Goal: Navigation & Orientation: Find specific page/section

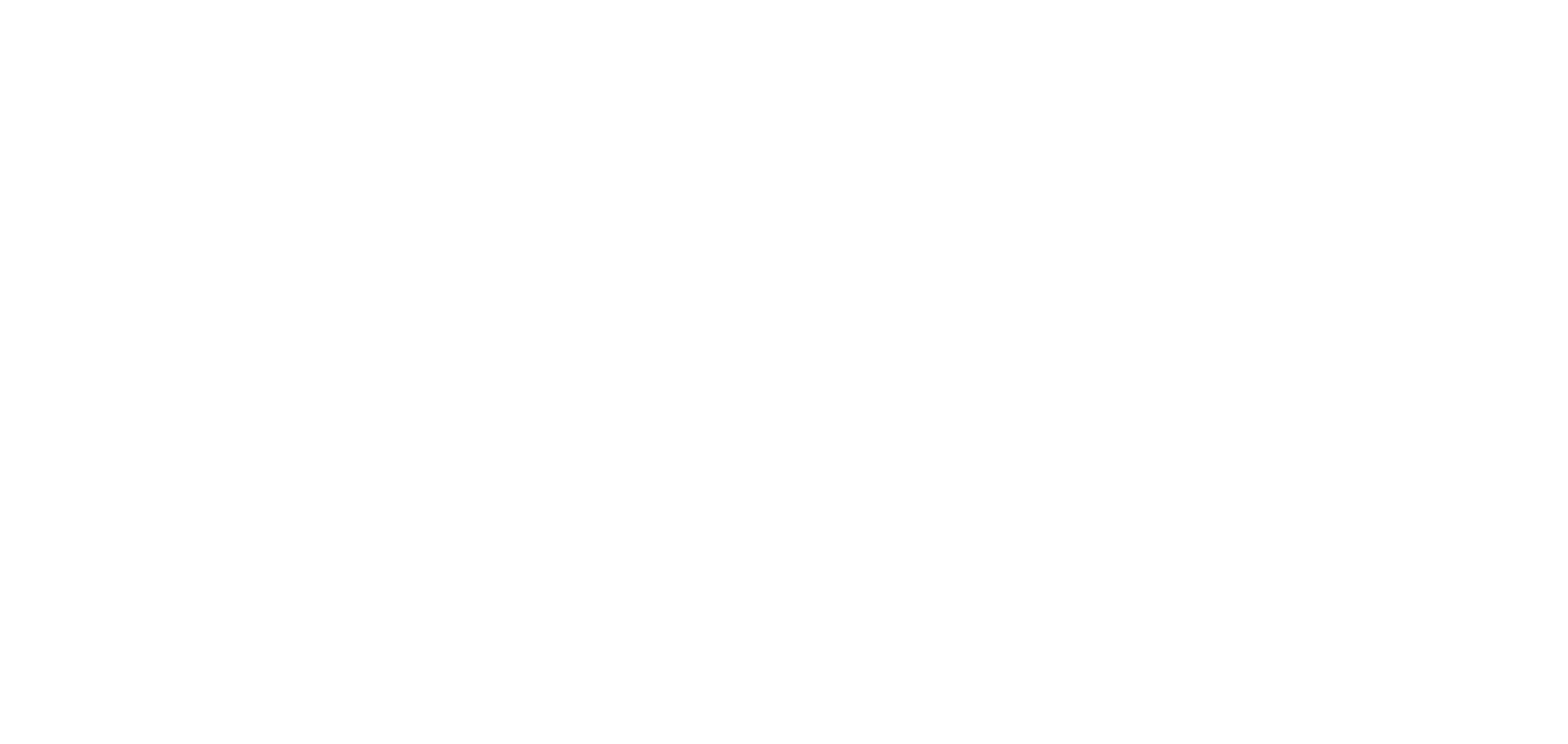
select select "en"
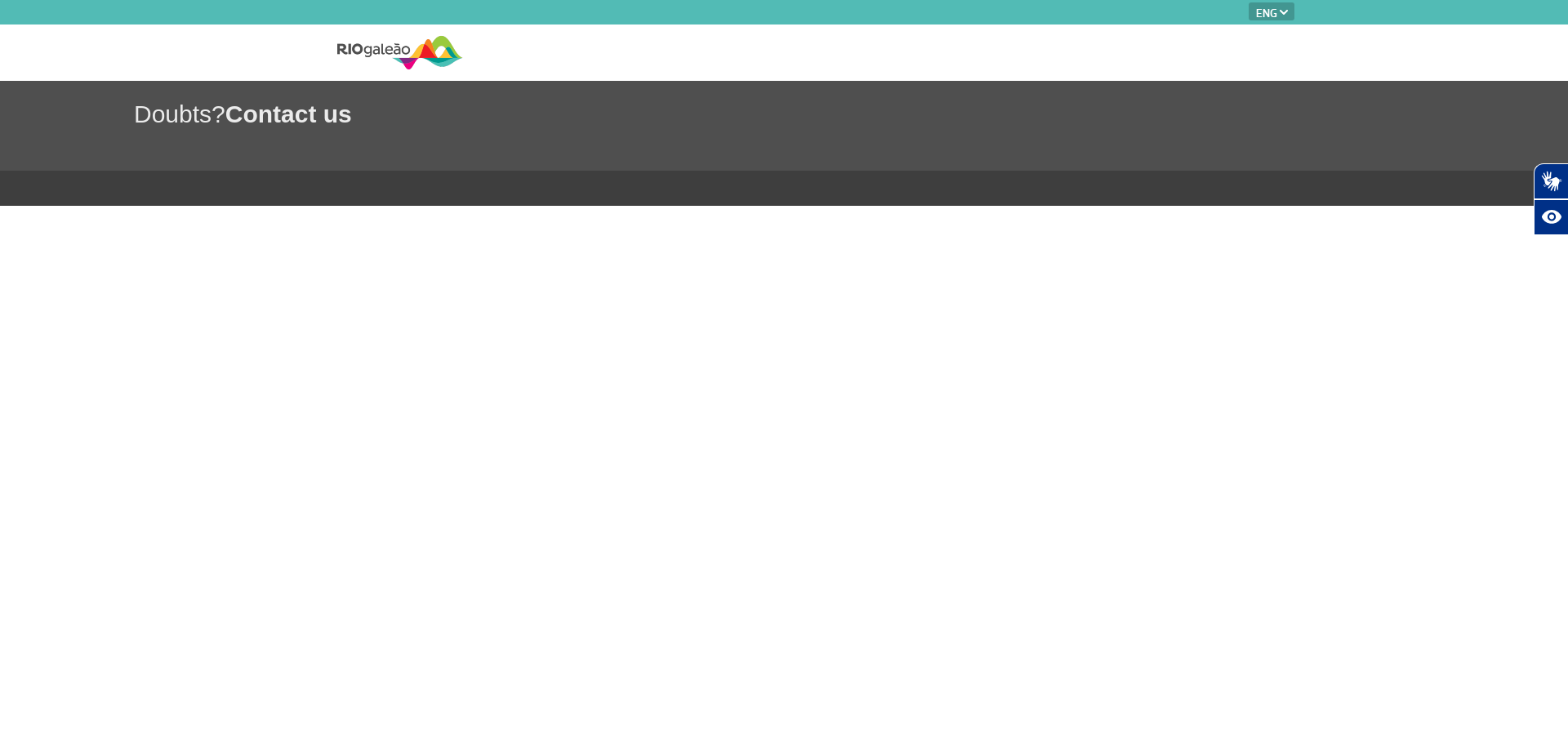
click at [310, 87] on div "Doubts? Contact us" at bounding box center [784, 126] width 1568 height 90
click at [389, 58] on img at bounding box center [400, 52] width 126 height 40
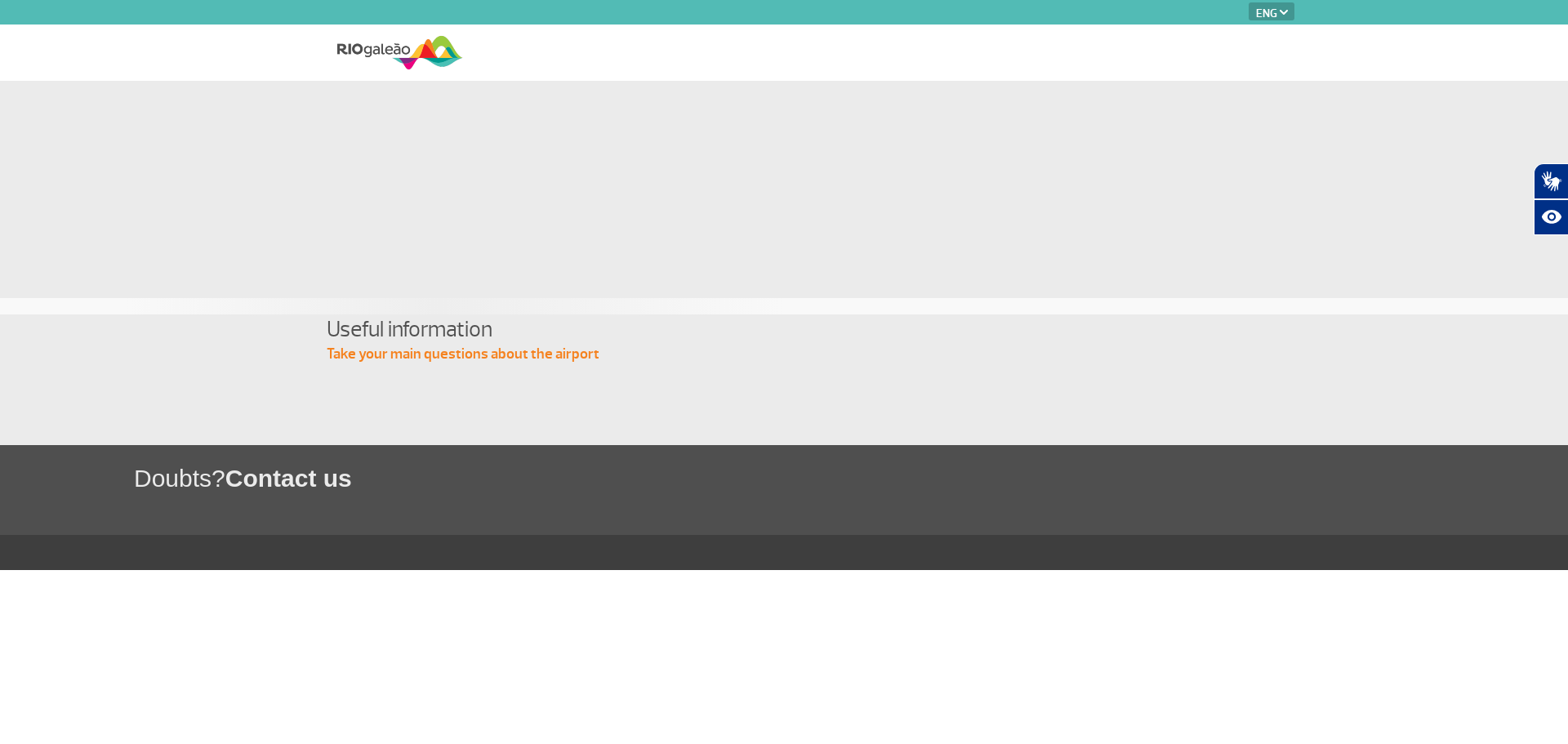
click at [488, 352] on p "Take your main questions about the airport" at bounding box center [784, 354] width 915 height 20
click at [675, 361] on p "Take your main questions about the airport" at bounding box center [784, 354] width 915 height 20
click at [397, 43] on img at bounding box center [400, 52] width 126 height 40
click at [416, 46] on img at bounding box center [400, 52] width 126 height 40
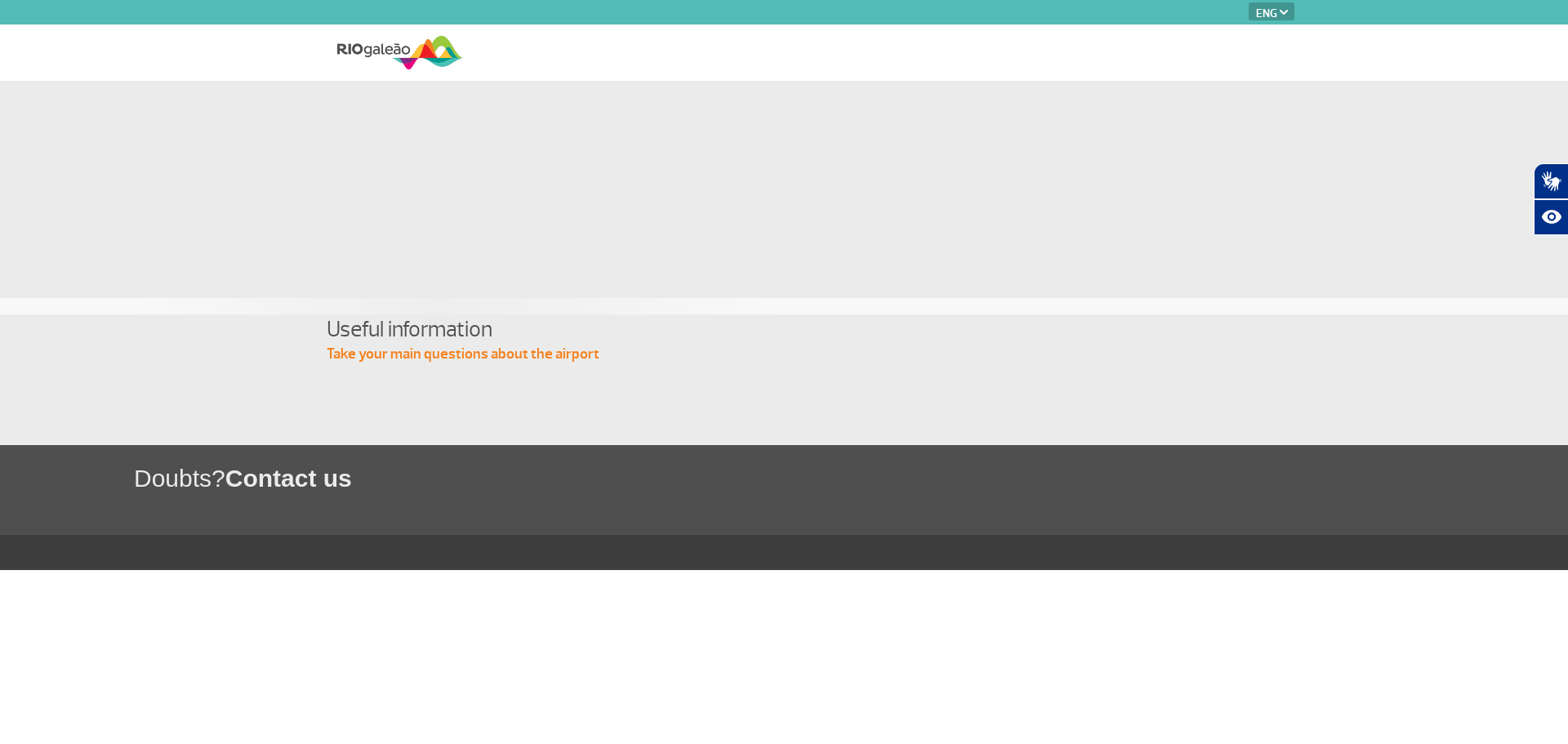
click at [416, 46] on img at bounding box center [400, 52] width 126 height 40
click at [397, 64] on img at bounding box center [400, 52] width 126 height 40
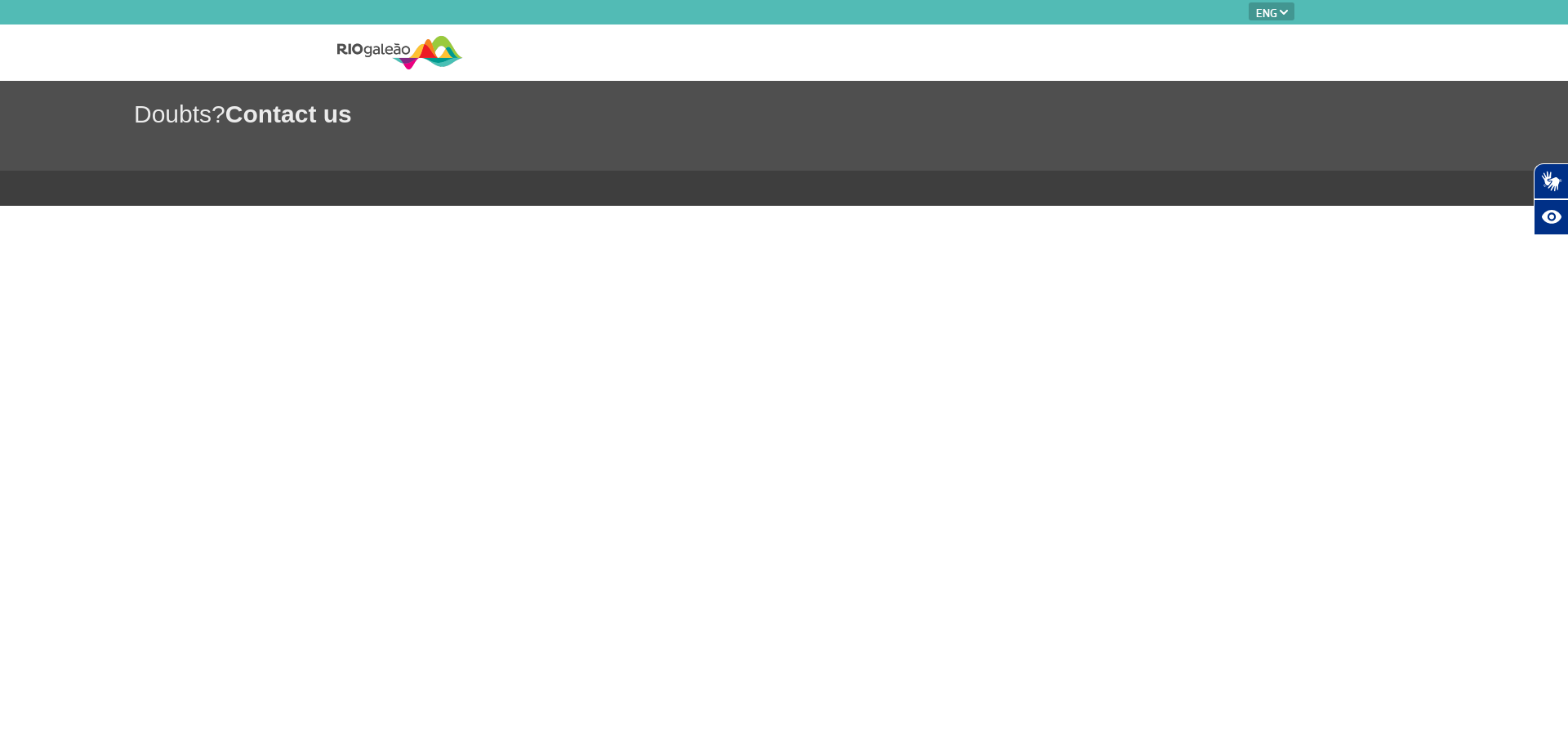
select select "en"
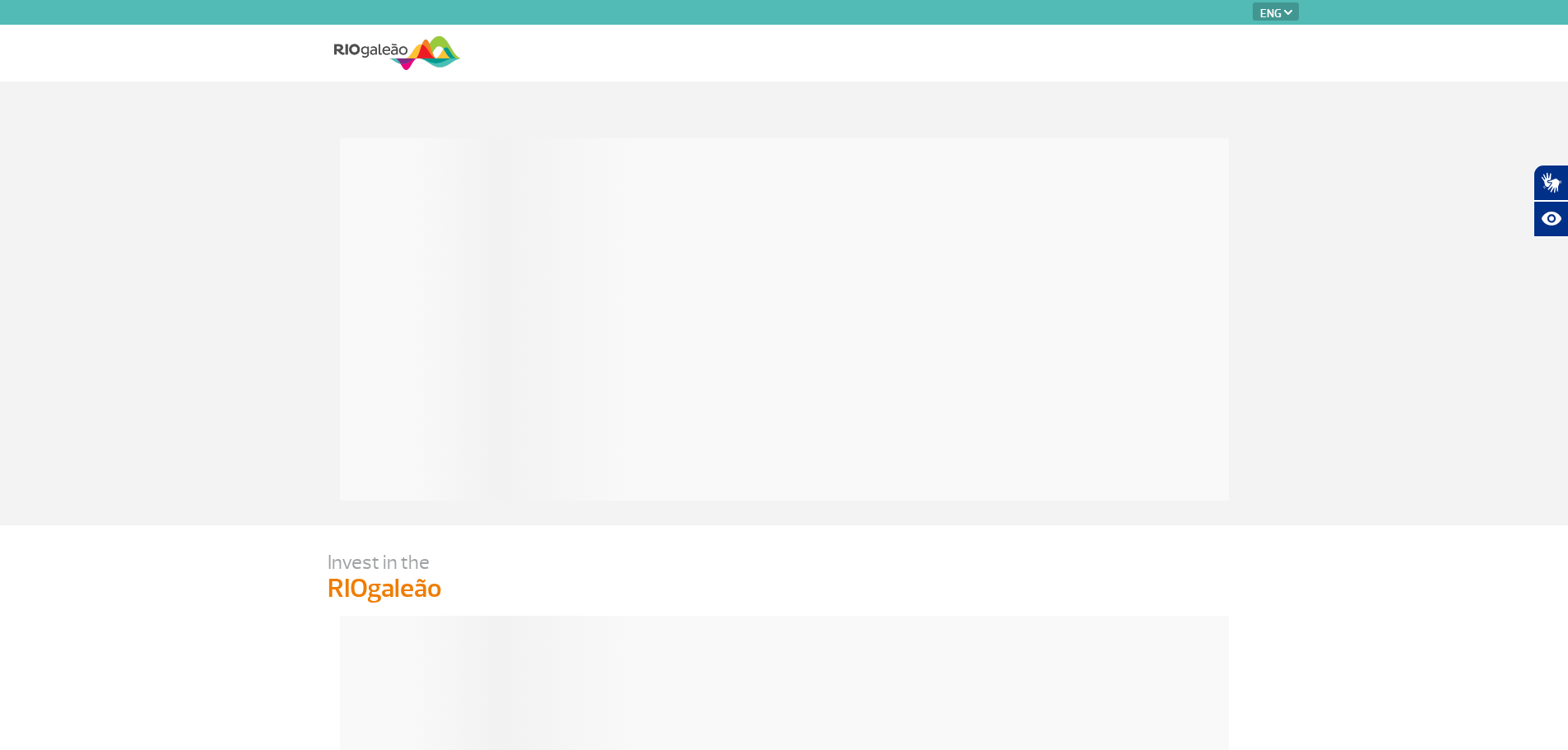
select select "en"
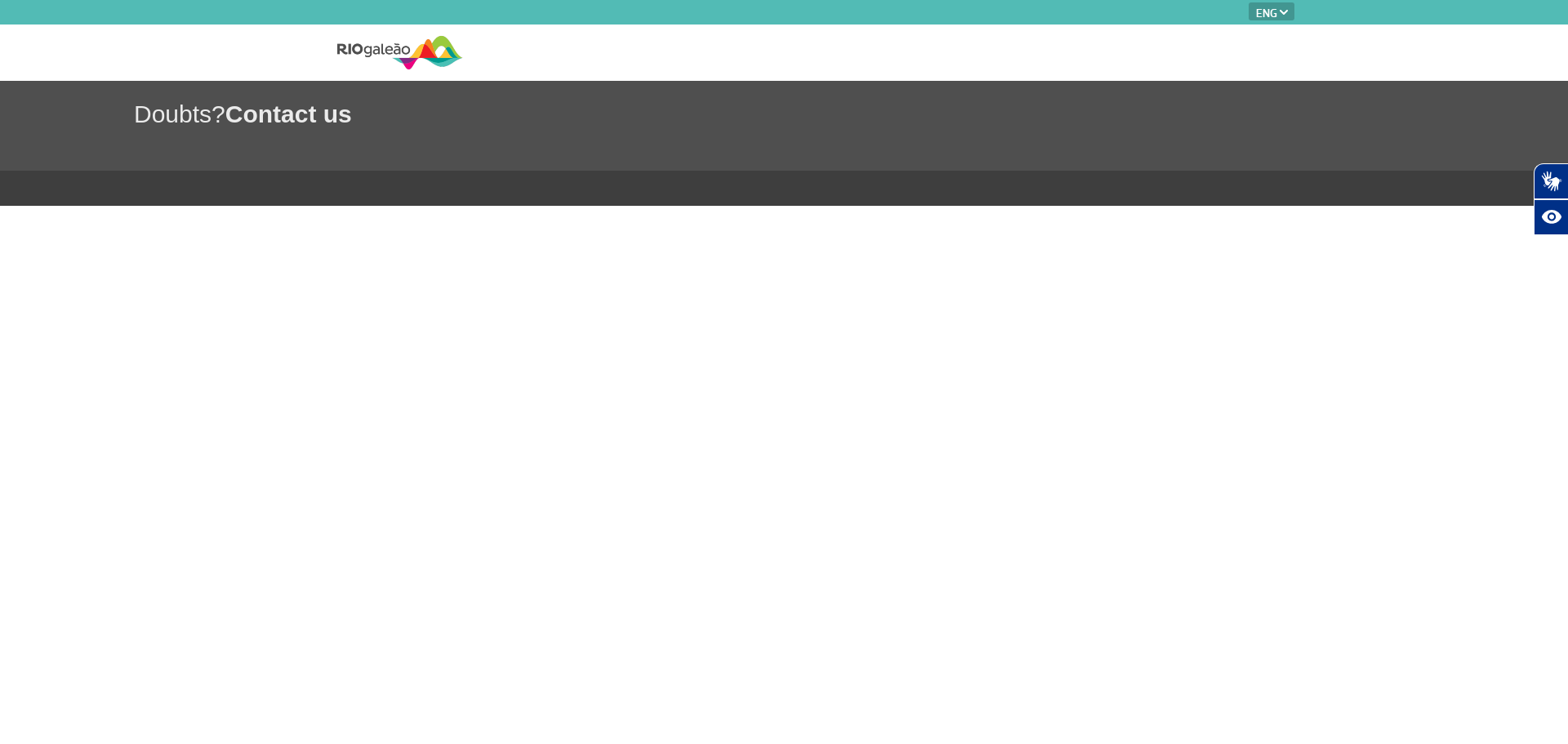
select select "en"
click at [429, 66] on img at bounding box center [400, 52] width 126 height 40
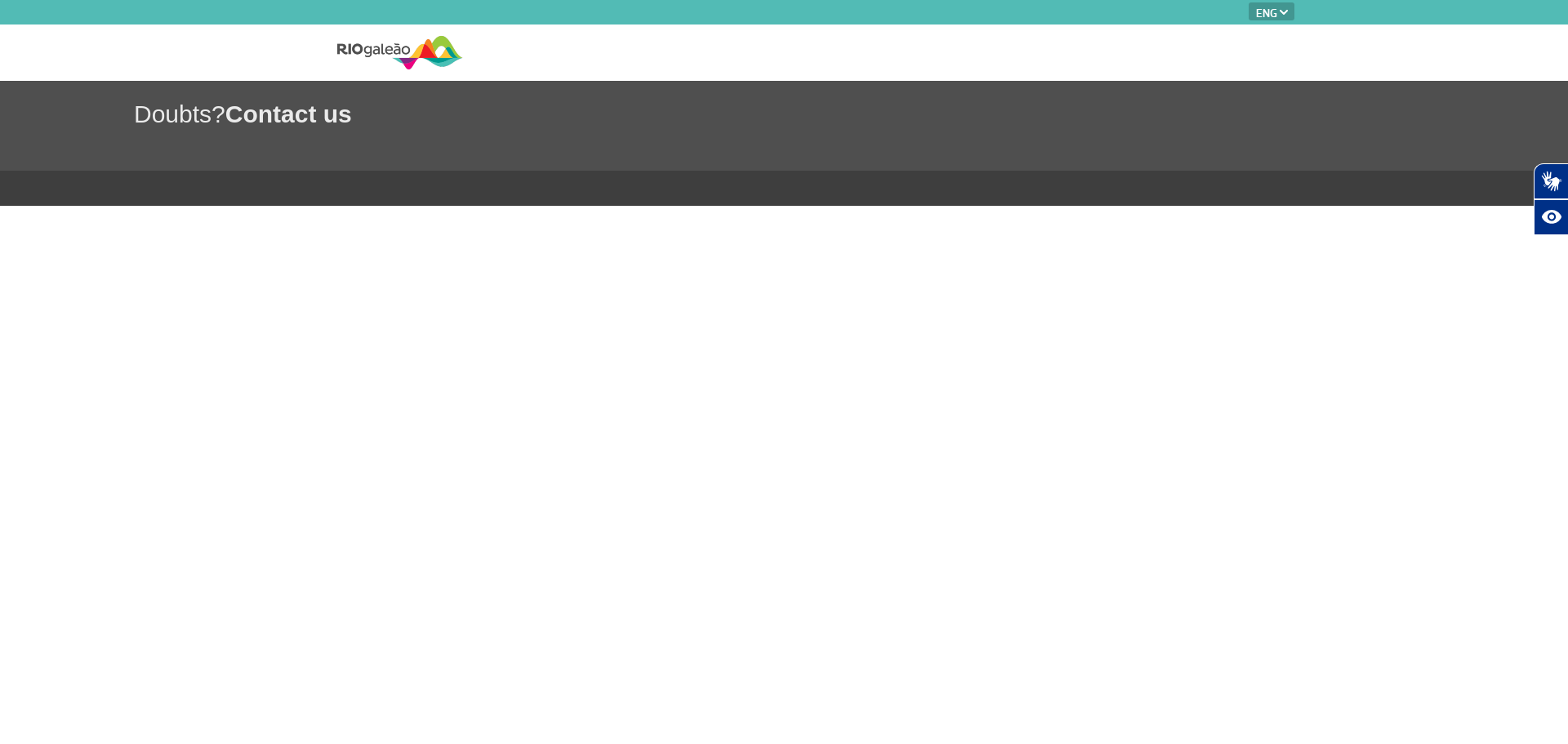
select select "en"
